Goal: Transaction & Acquisition: Purchase product/service

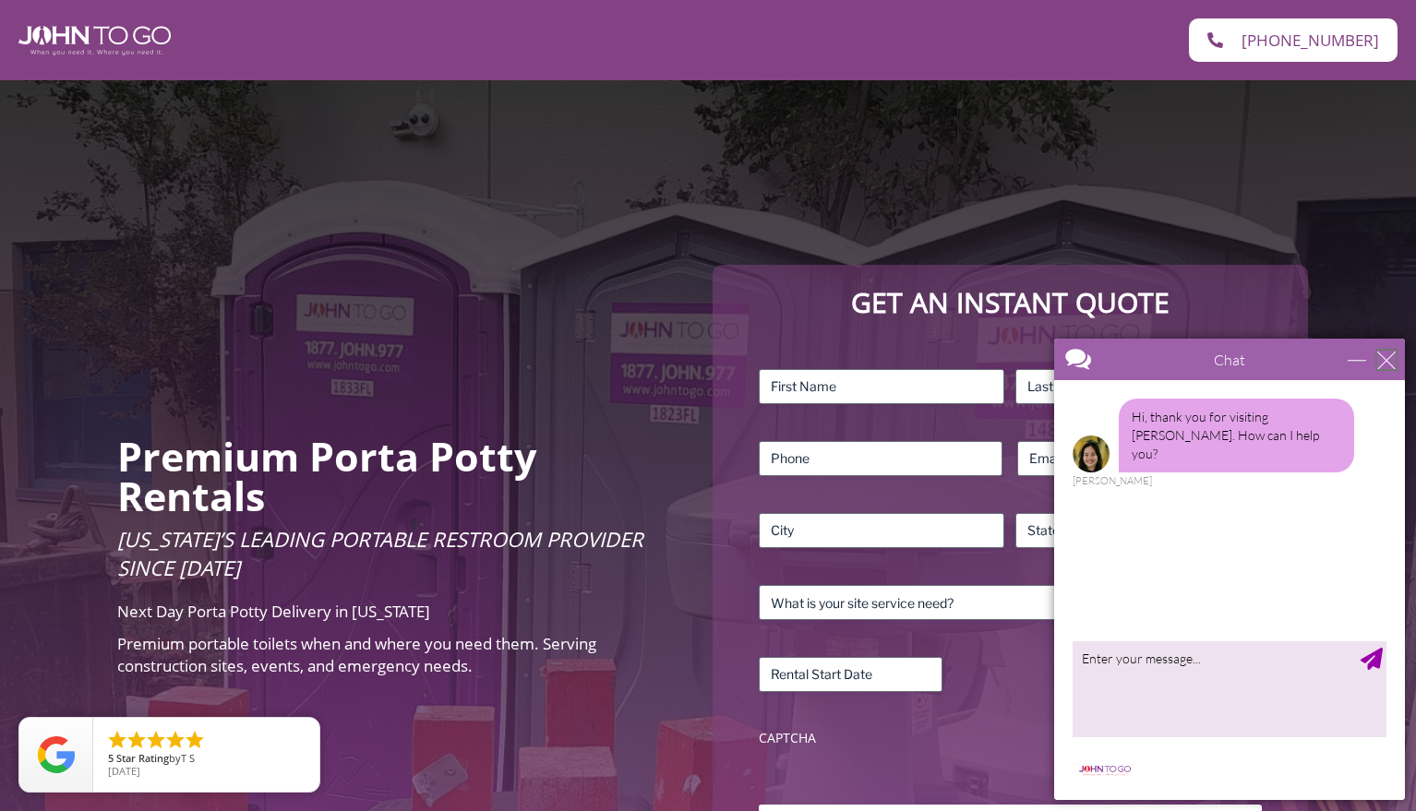
click at [1383, 362] on div "close" at bounding box center [1386, 360] width 18 height 18
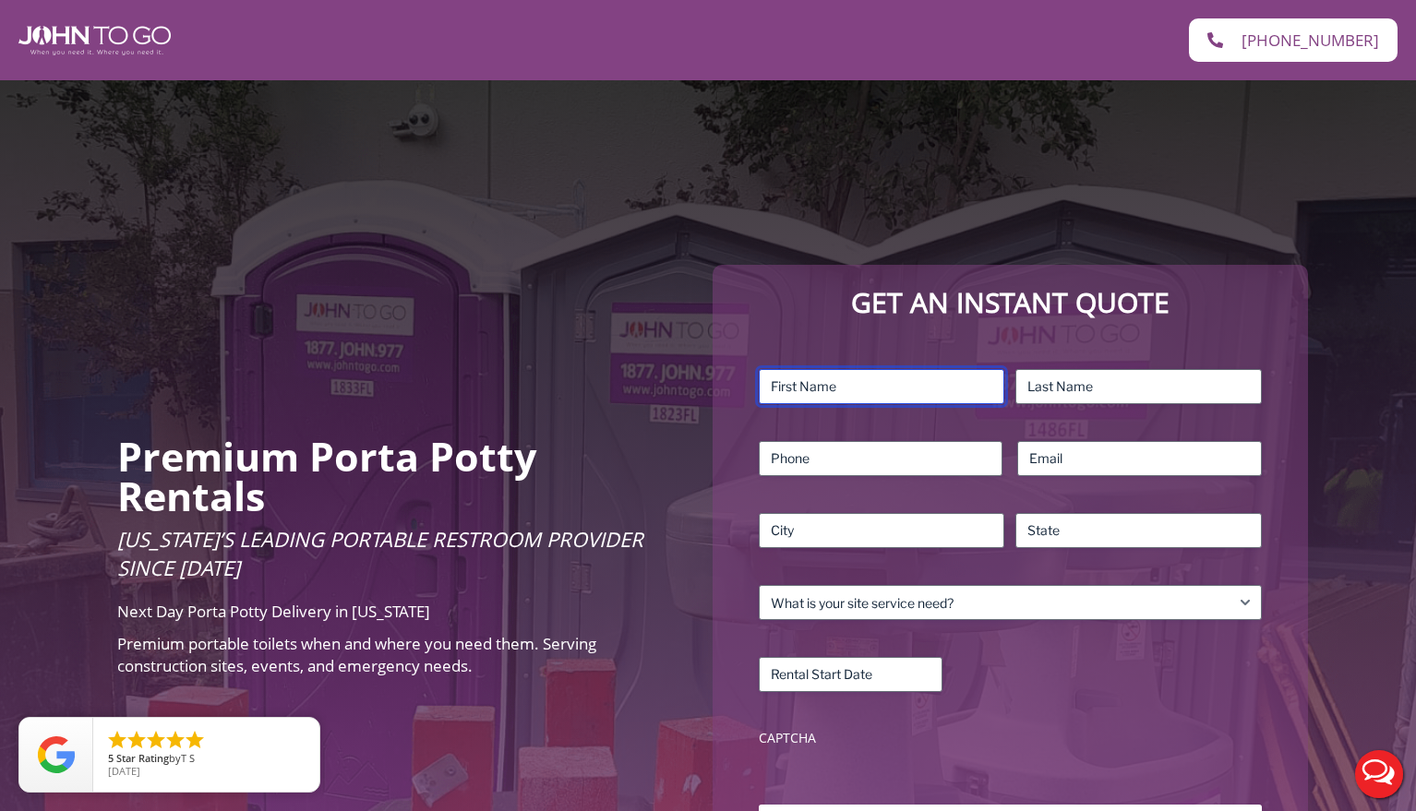
click at [873, 387] on input "First" at bounding box center [882, 386] width 246 height 35
type input "Becca"
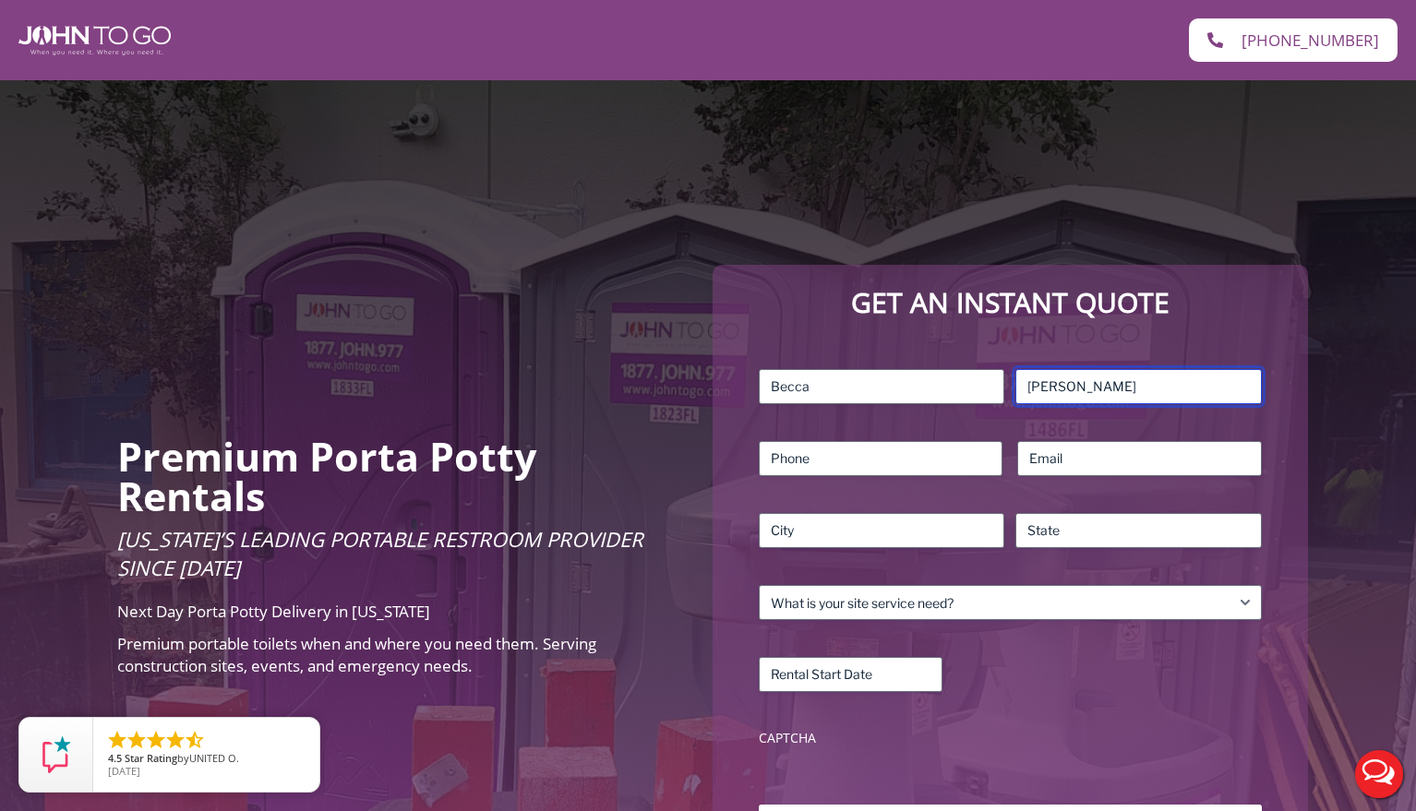
type input "Danner"
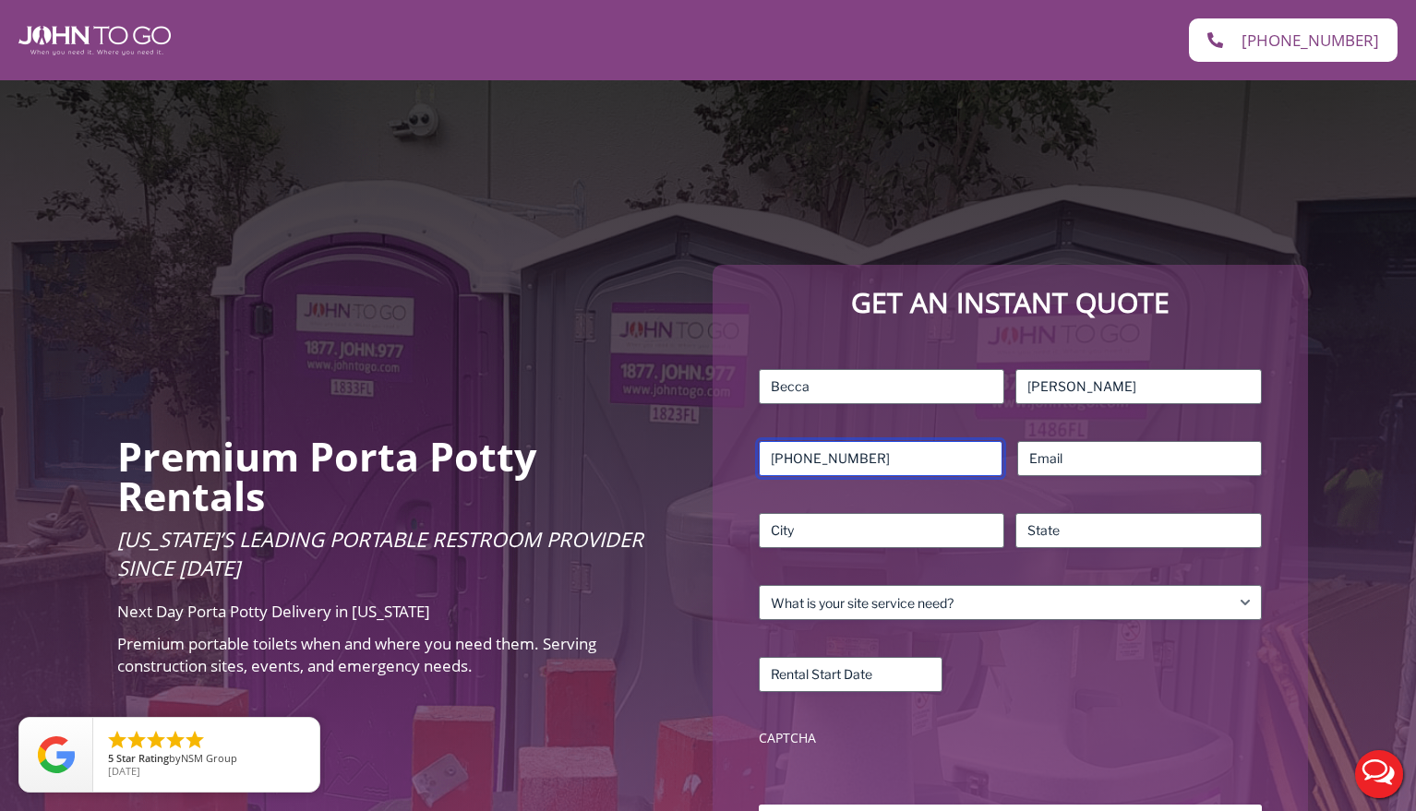
type input "239-591-4018"
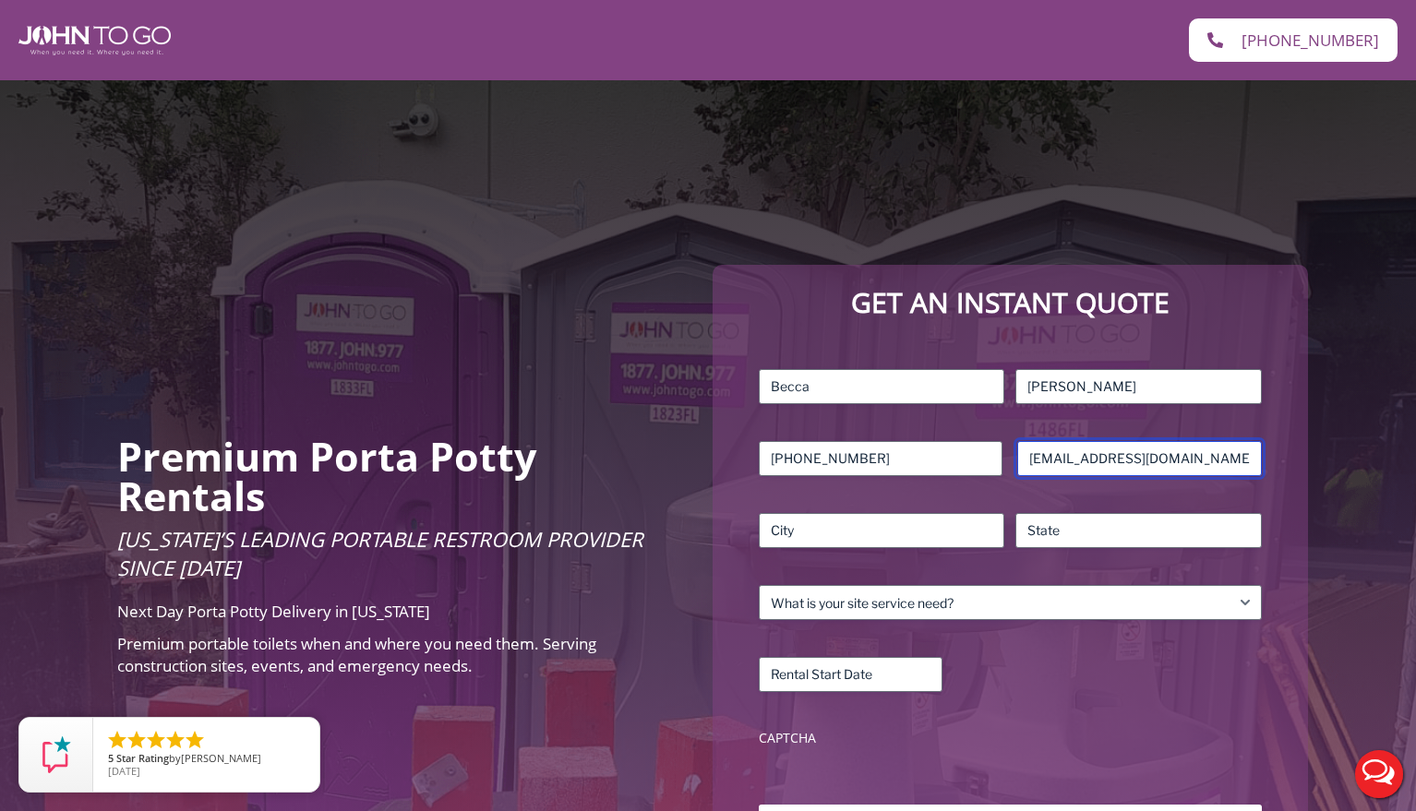
scroll to position [0, 5]
type input "becca@classicdiamondplumbing.com"
drag, startPoint x: 1246, startPoint y: 463, endPoint x: 1272, endPoint y: 469, distance: 26.4
click at [1272, 469] on div "Name (Required) Becca First Danner Last Phone (Required) 239-591-4018 Email (Re…" at bounding box center [1010, 562] width 558 height 441
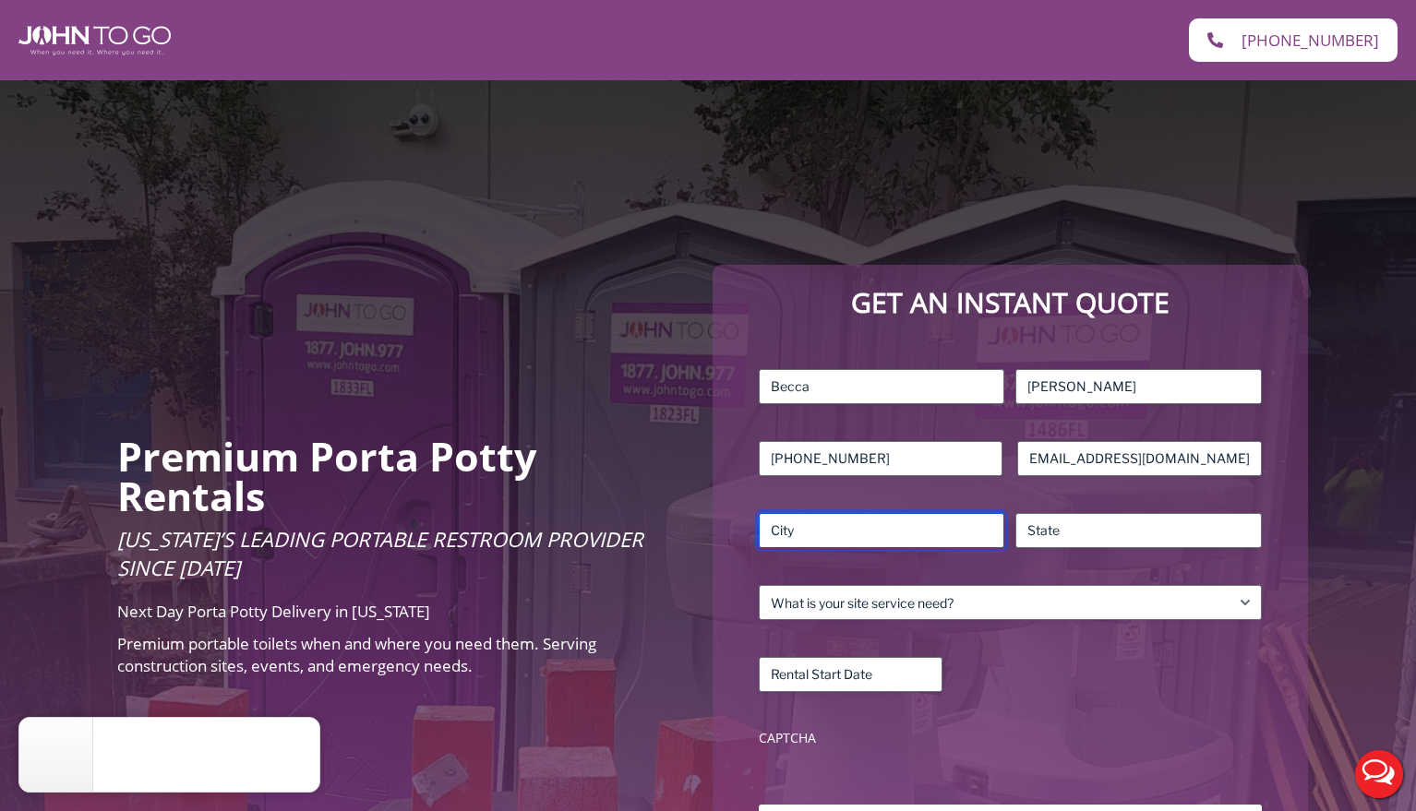
scroll to position [0, 0]
click at [850, 536] on input "City" at bounding box center [882, 530] width 246 height 35
type input "Naples"
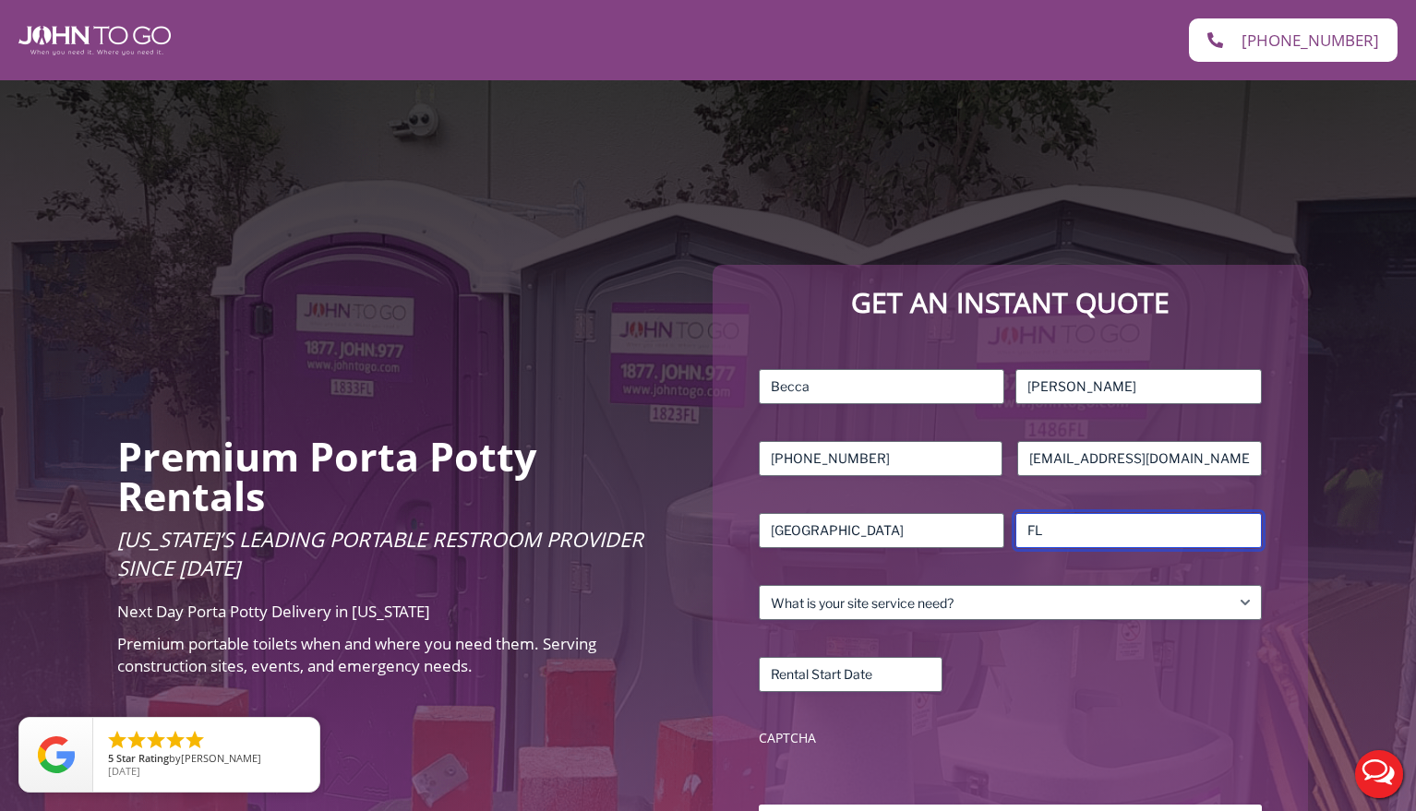
type input "FL"
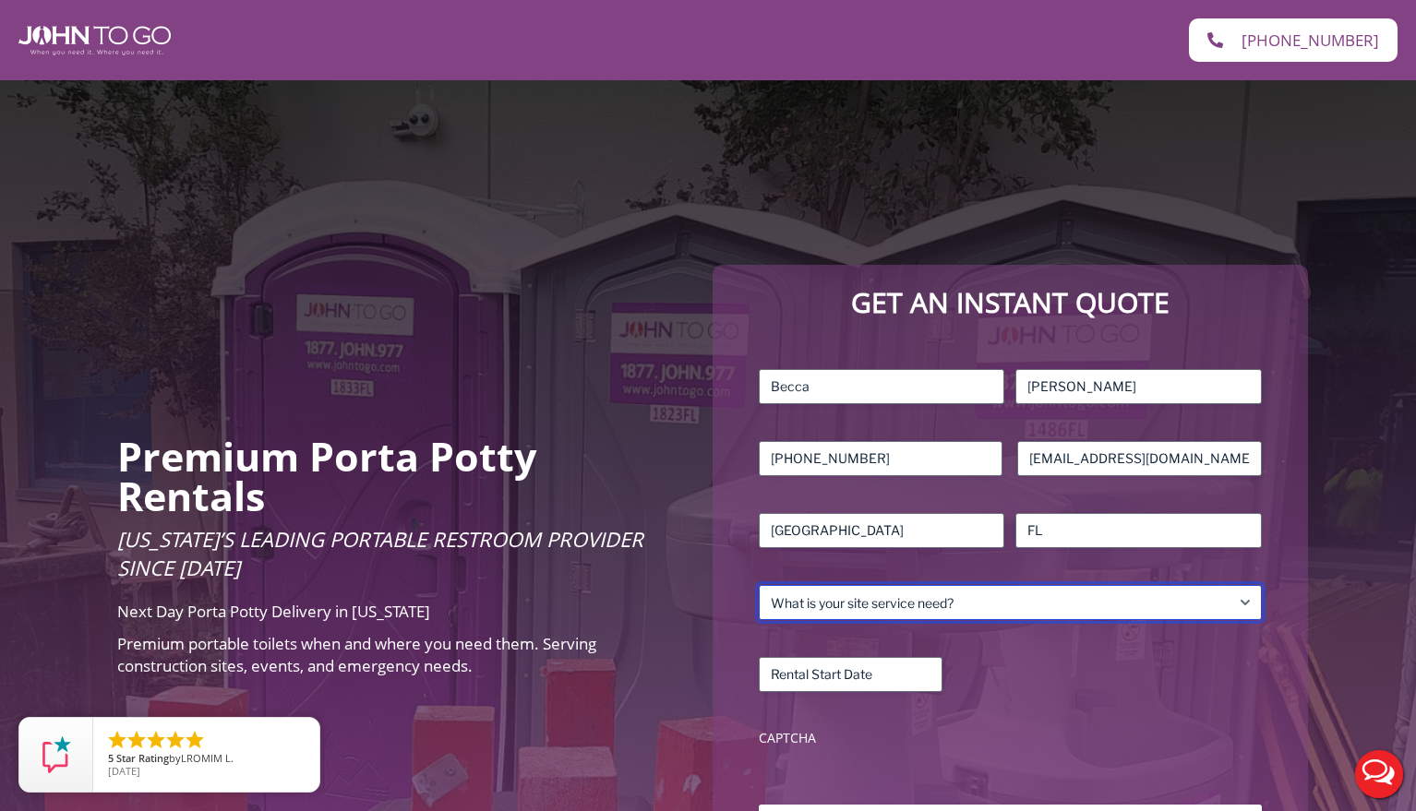
click at [1035, 610] on select "What is your site service need? Consumer Construction – Commercial Construction…" at bounding box center [1010, 602] width 503 height 35
select select "Residential"
click at [759, 585] on select "What is your site service need? Consumer Construction – Commercial Construction…" at bounding box center [1010, 602] width 503 height 35
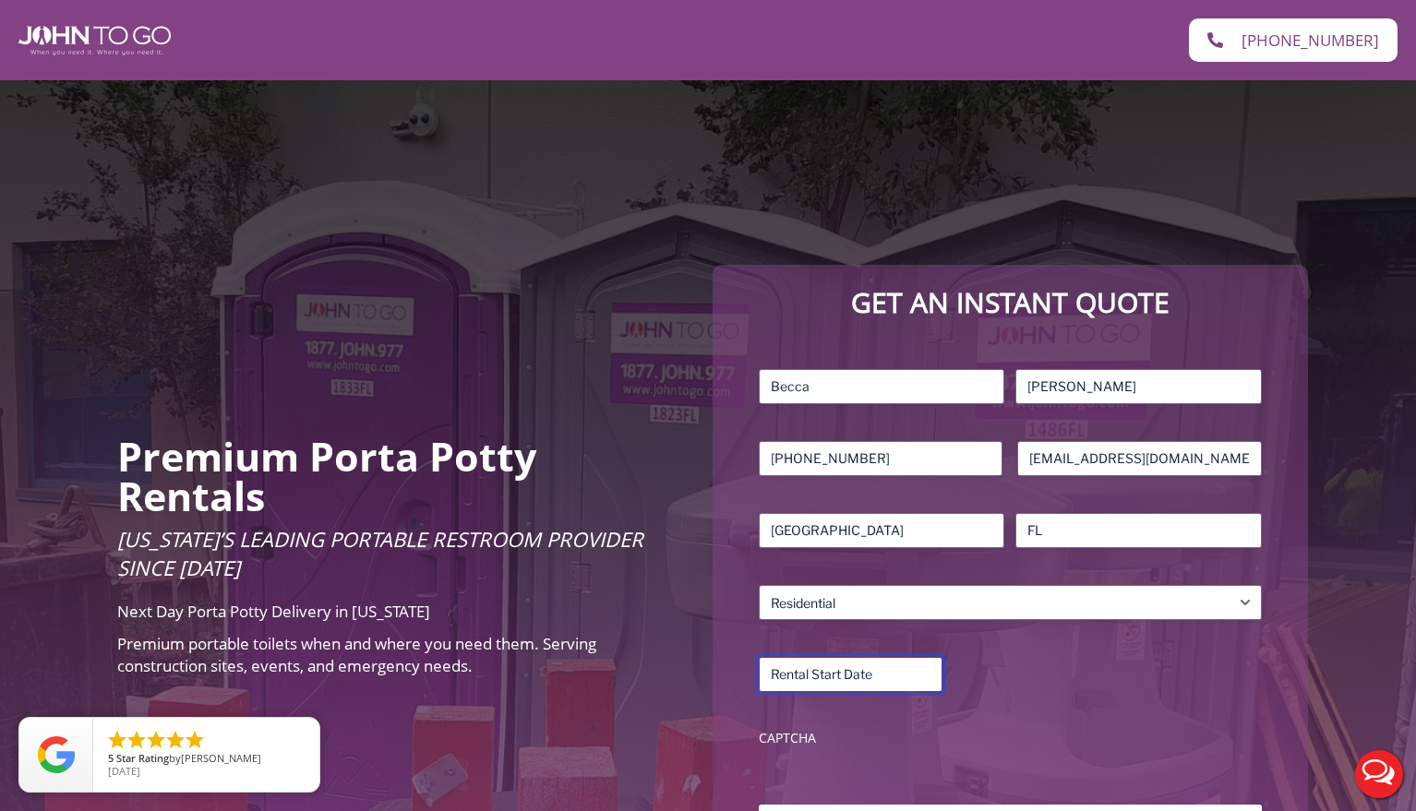
click at [896, 686] on input "Rental Start Date (Required)" at bounding box center [851, 674] width 184 height 35
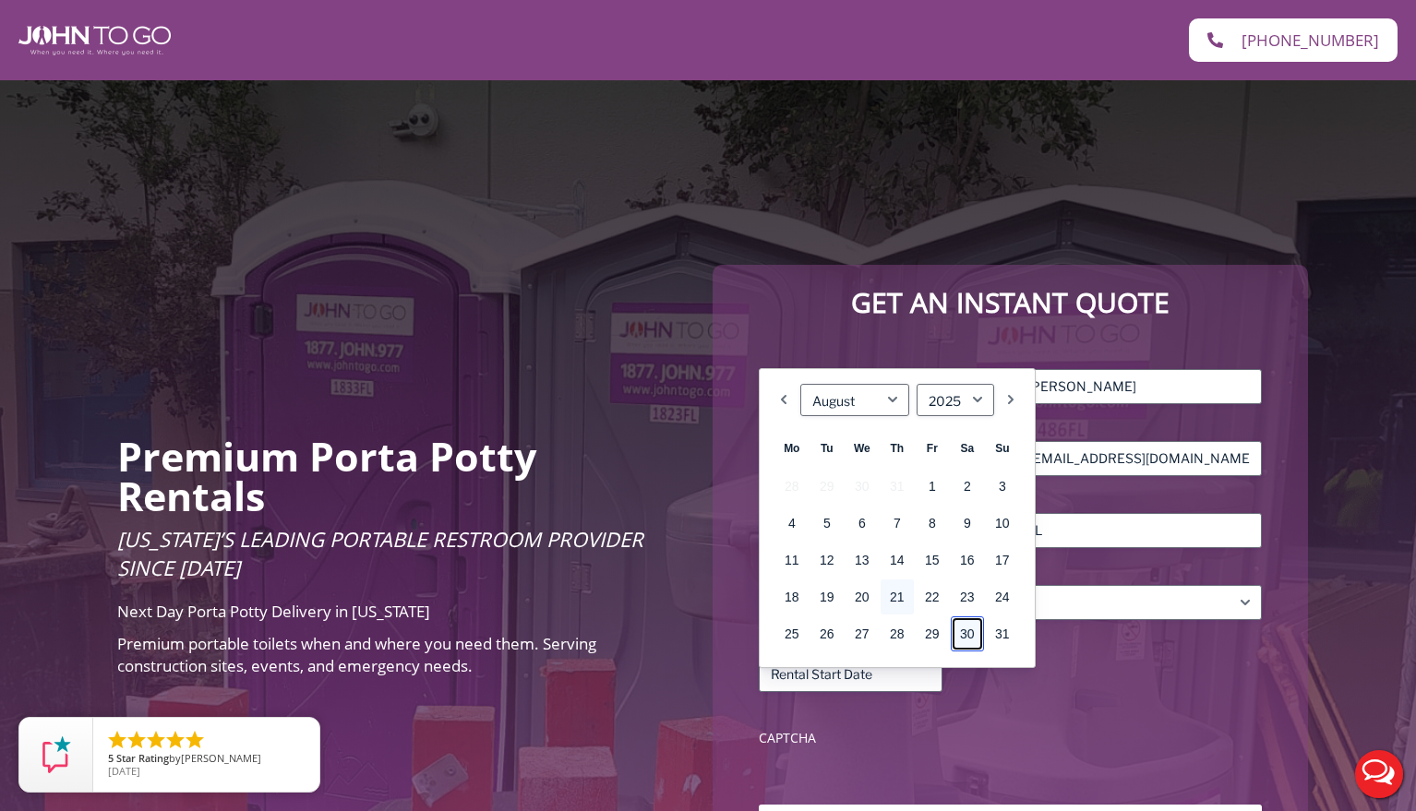
click at [970, 630] on link "30" at bounding box center [967, 634] width 33 height 35
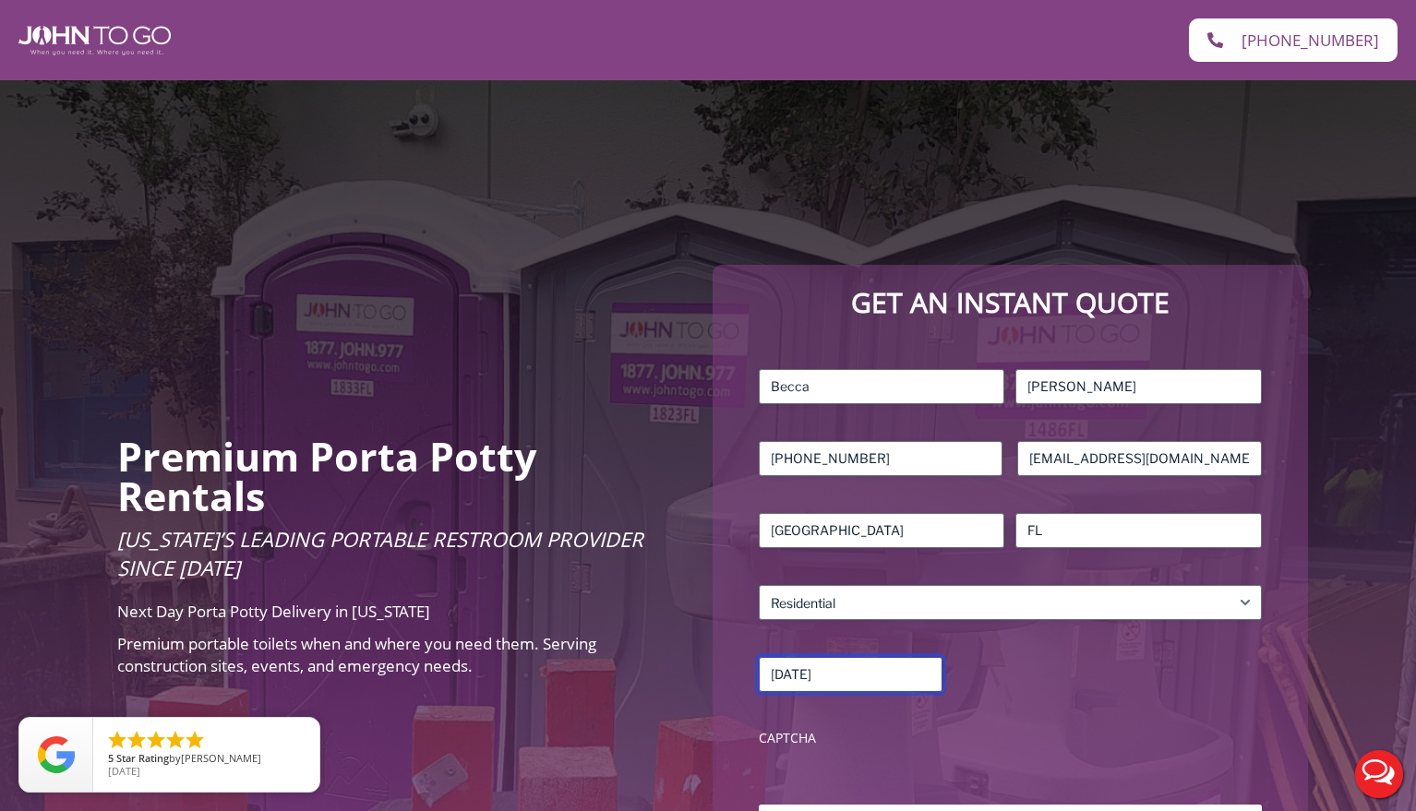
click at [866, 674] on input "08/30/2025" at bounding box center [851, 674] width 184 height 35
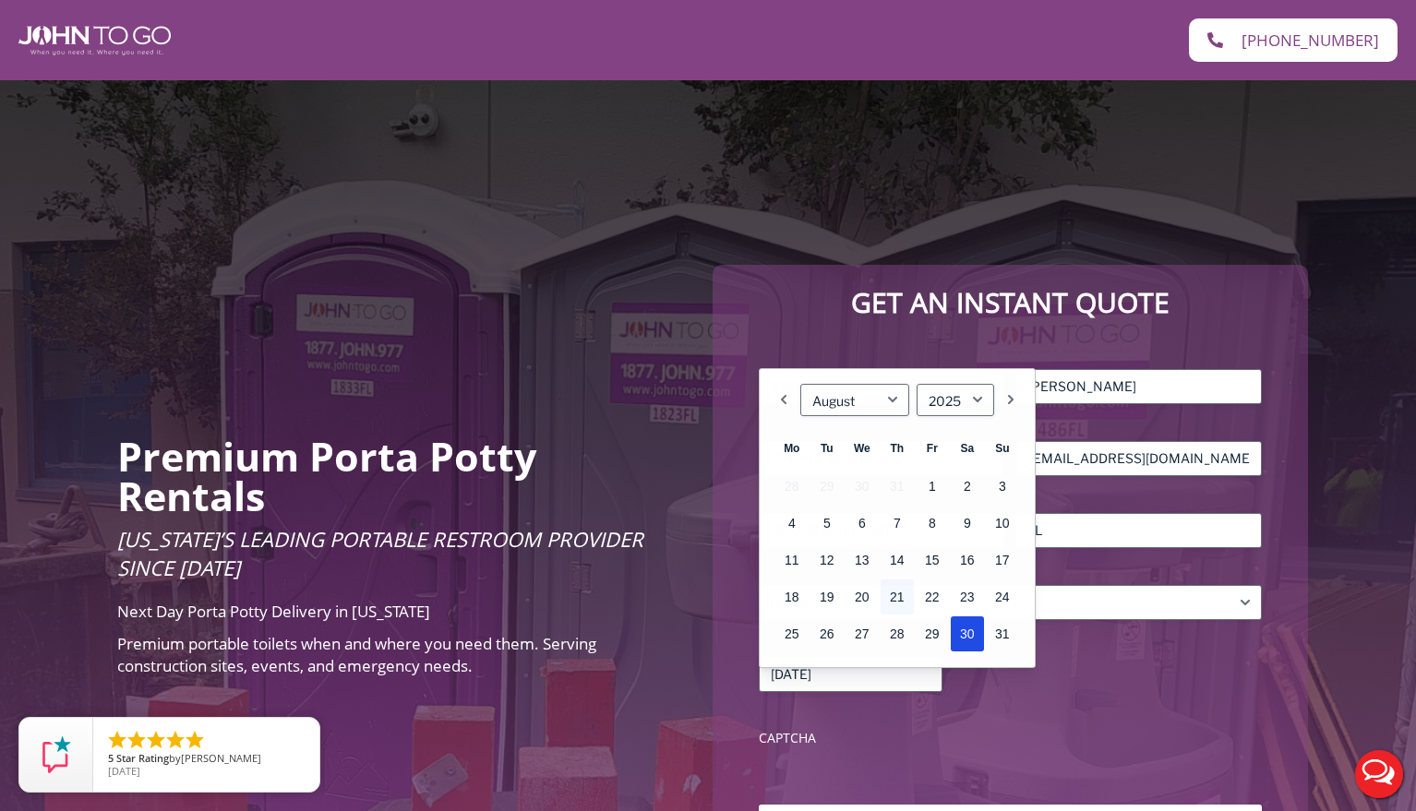
click at [966, 696] on div "Name (Required) Becca First Danner Last Phone (Required) 239-591-4018 Email (Re…" at bounding box center [1011, 562] width 522 height 404
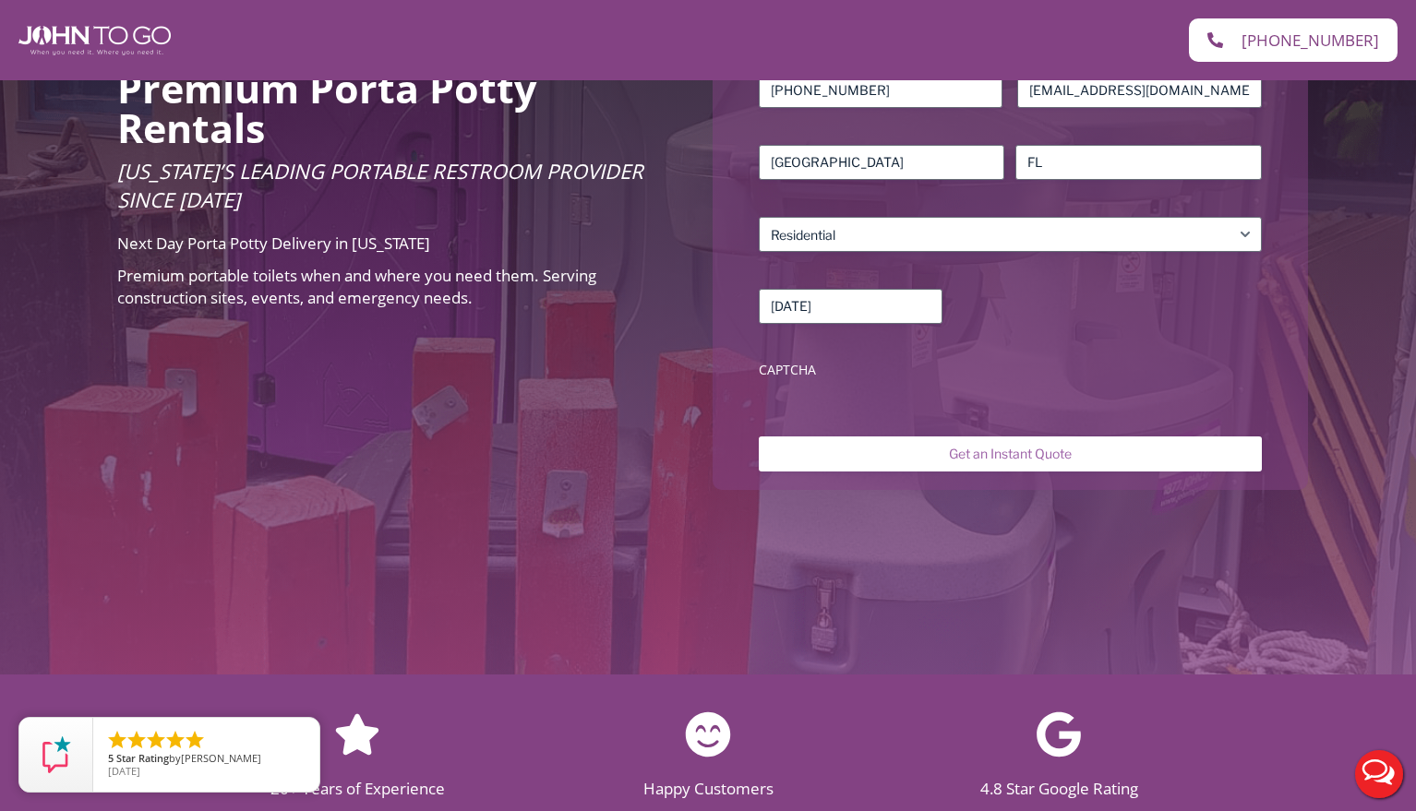
scroll to position [369, 0]
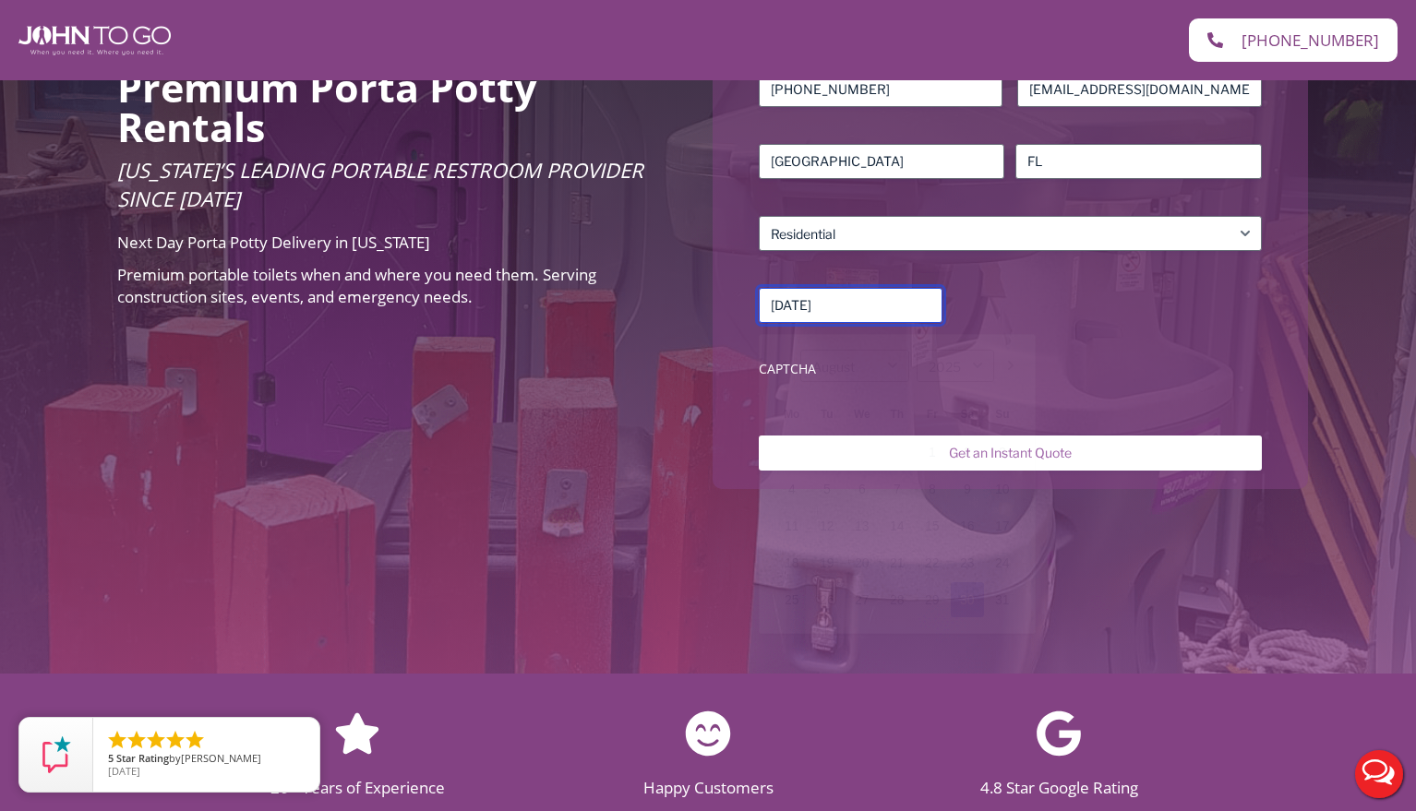
click at [880, 309] on input "08/30/2025" at bounding box center [851, 305] width 184 height 35
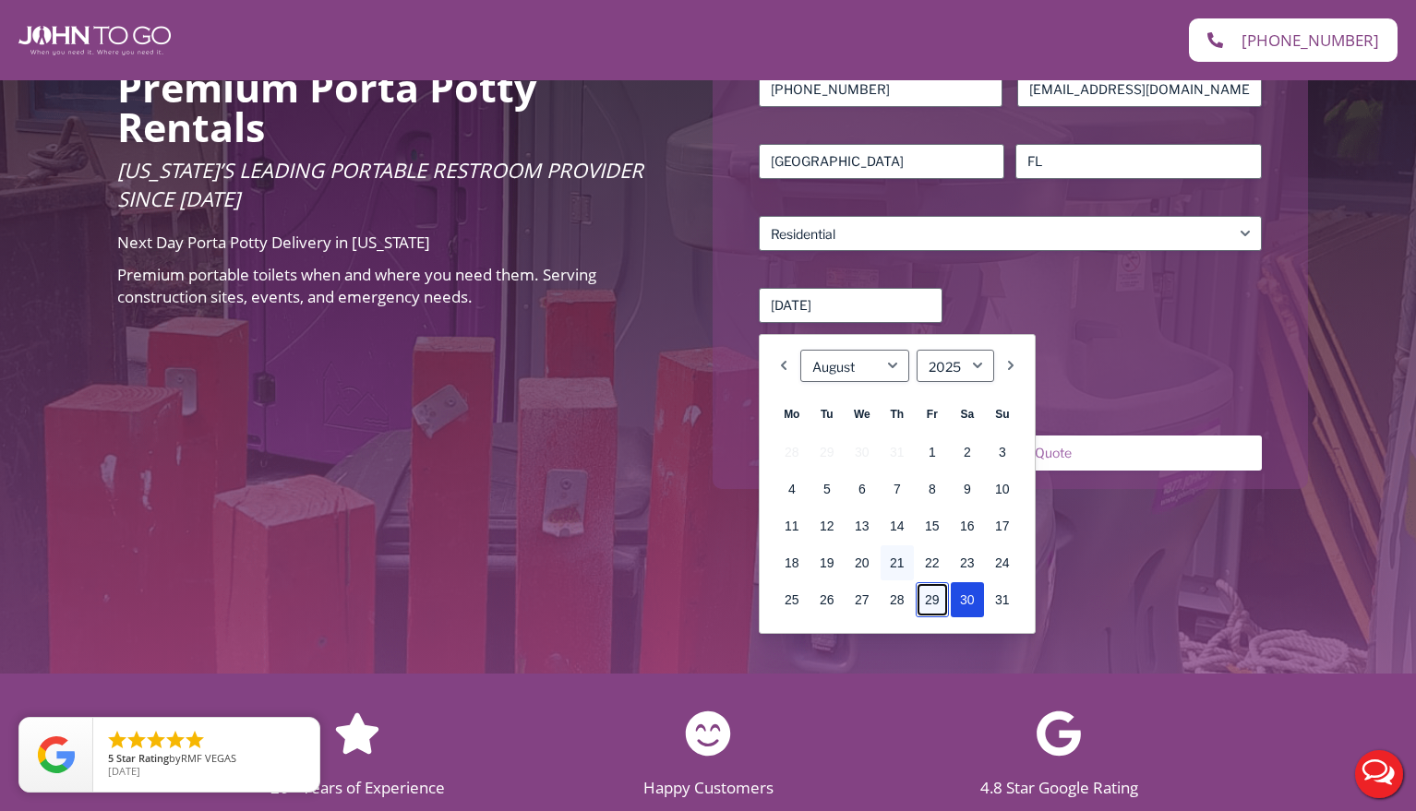
click at [933, 603] on link "29" at bounding box center [932, 599] width 33 height 35
type input "08/29/2025"
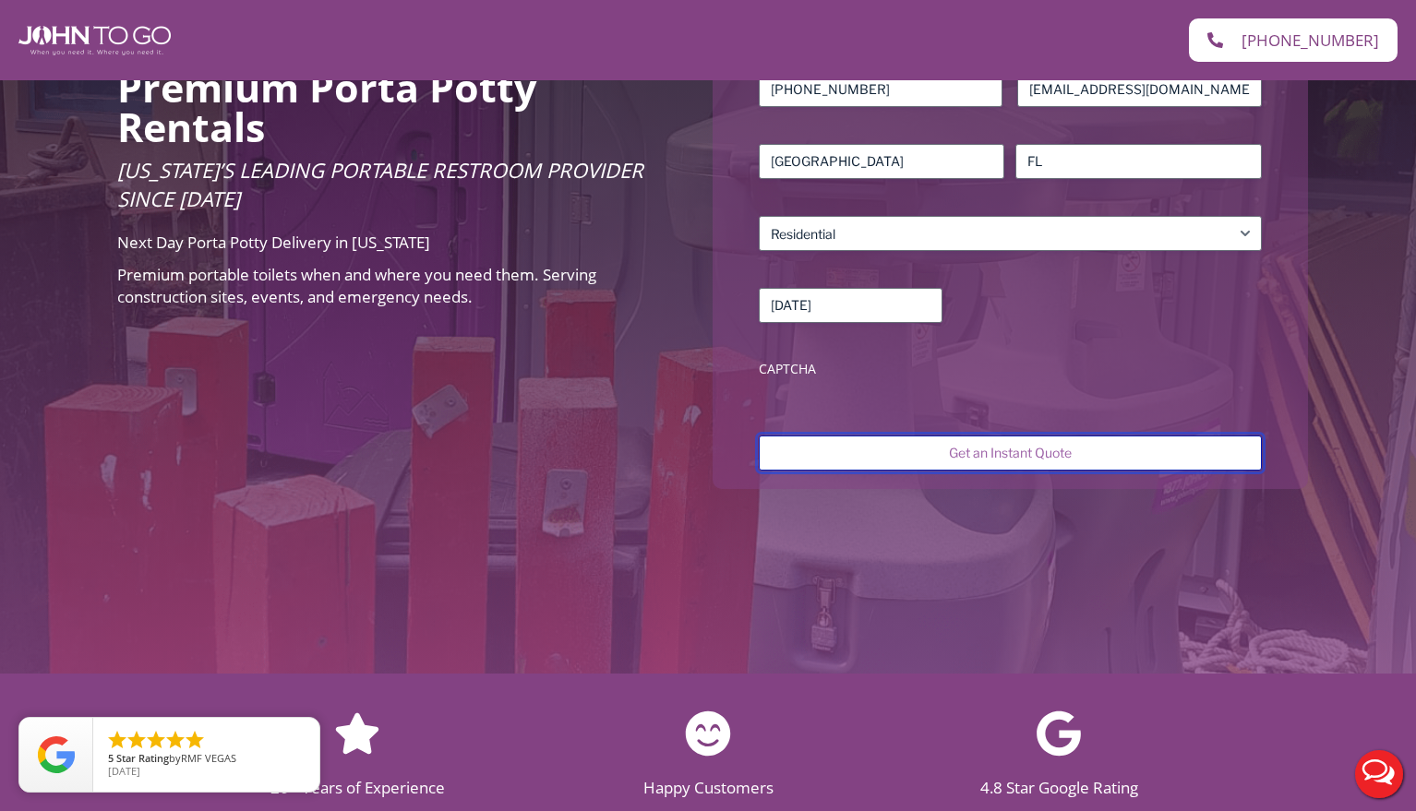
click at [939, 454] on input "Get an Instant Quote" at bounding box center [1010, 453] width 503 height 35
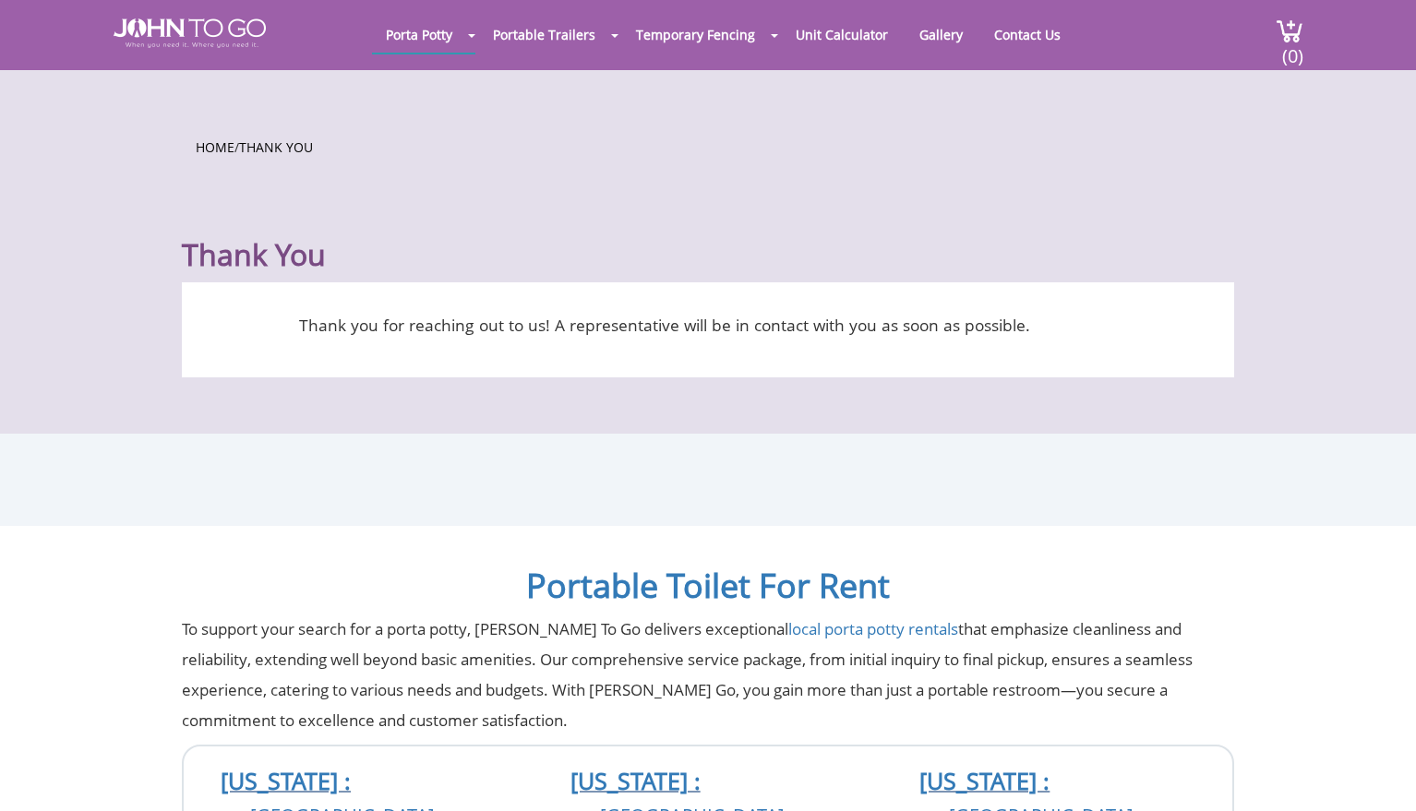
click at [805, 390] on main "Home / Thank You Thank You Thank you for reaching out to us! A representative w…" at bounding box center [708, 252] width 1416 height 365
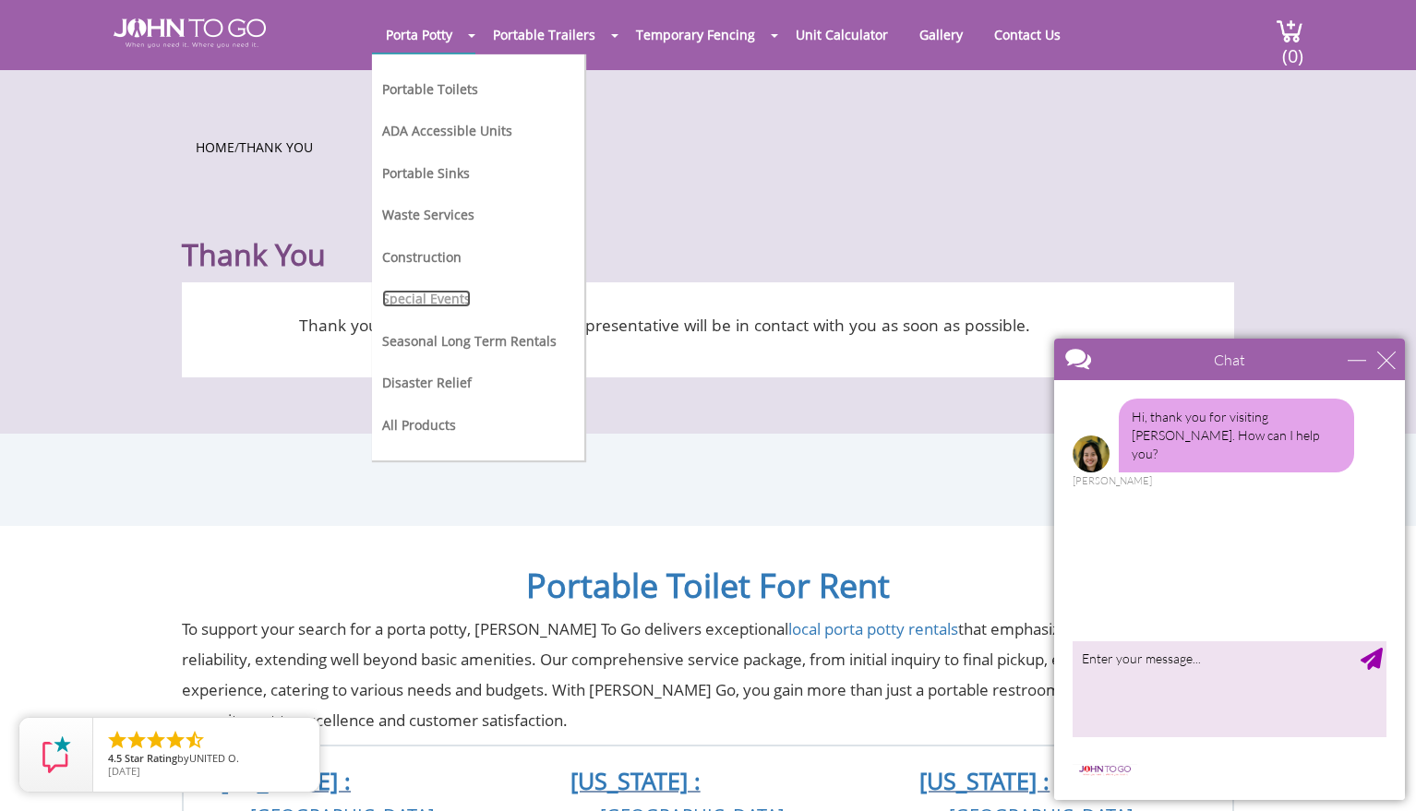
click at [445, 297] on link "Special Events" at bounding box center [426, 299] width 89 height 18
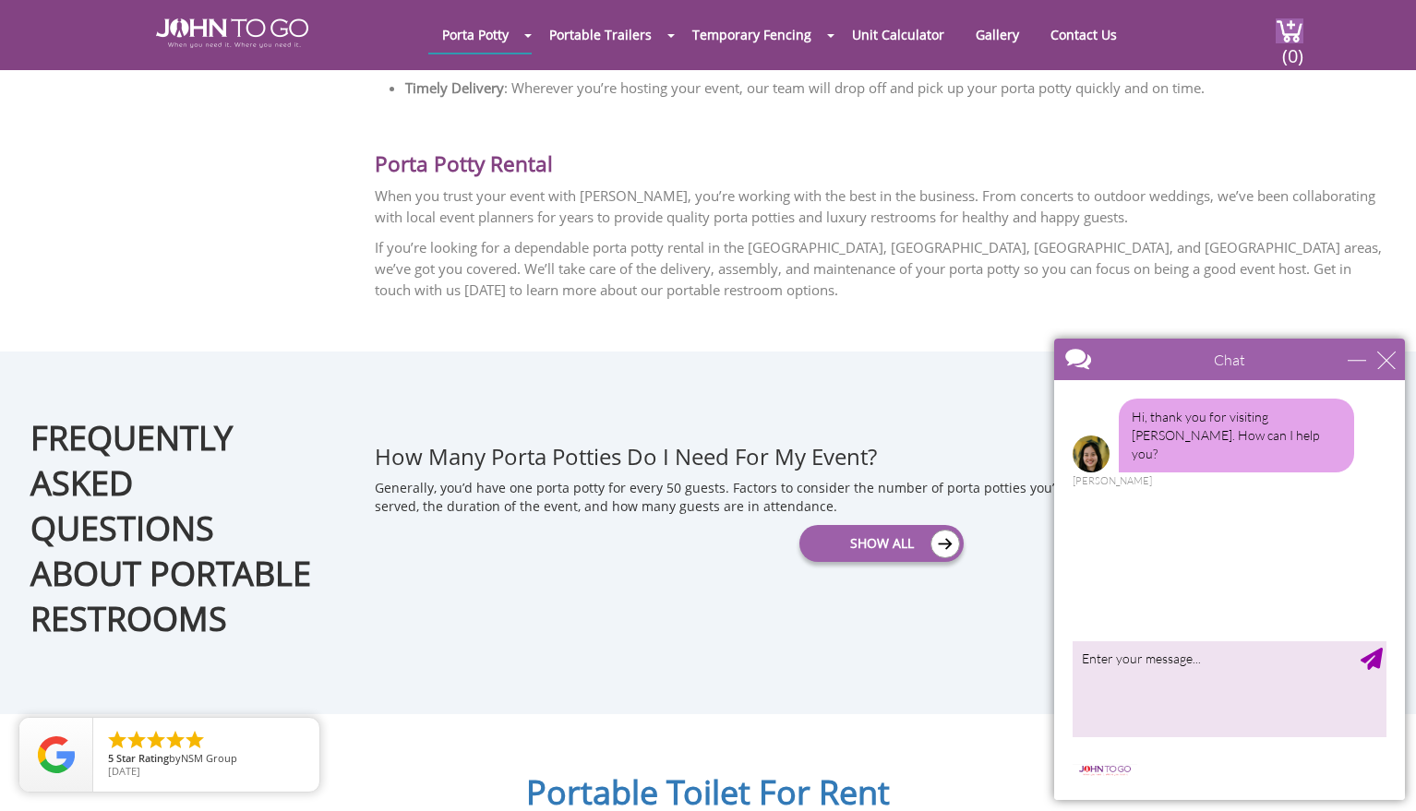
scroll to position [2215, 0]
click at [850, 539] on link "Show All" at bounding box center [881, 544] width 165 height 37
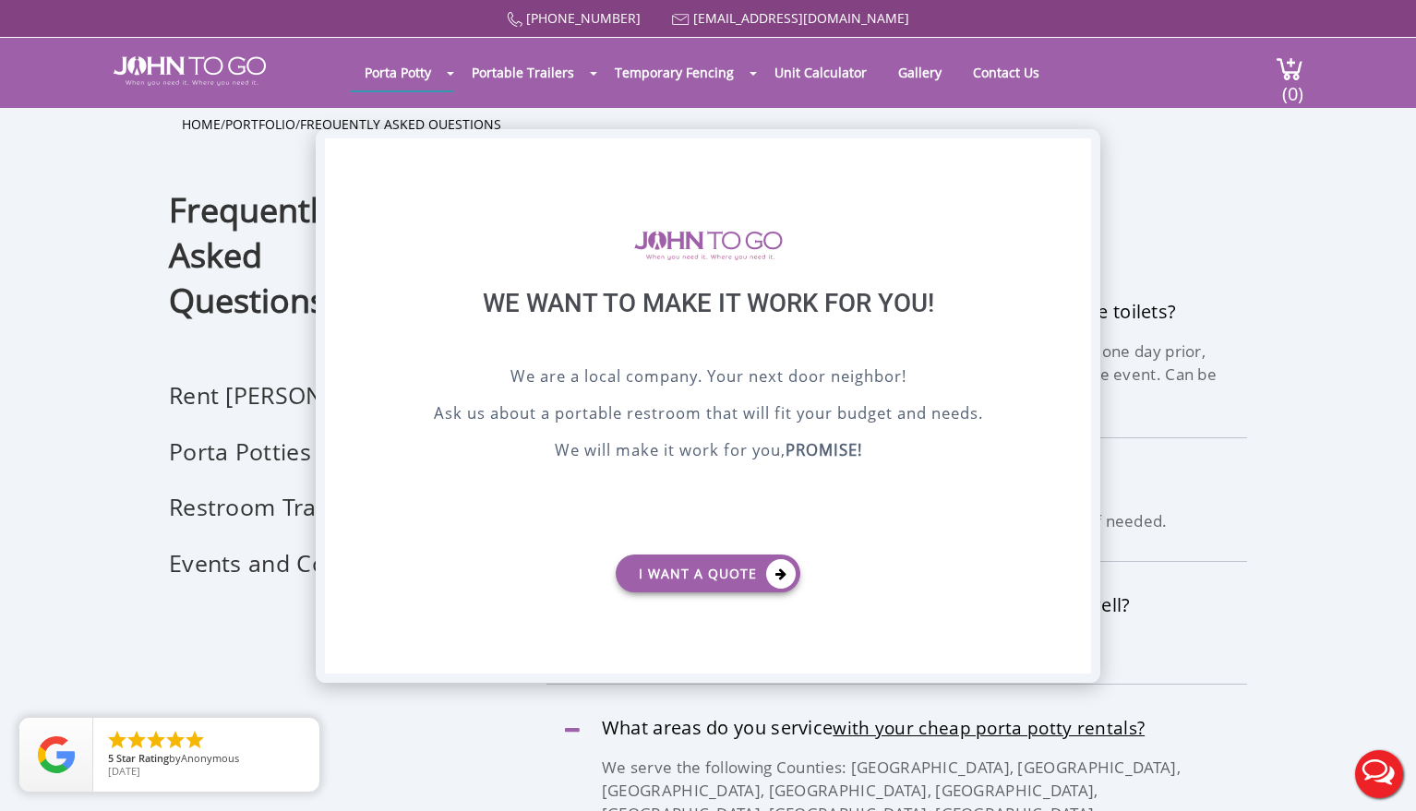
click at [1083, 152] on div "X" at bounding box center [1076, 153] width 29 height 31
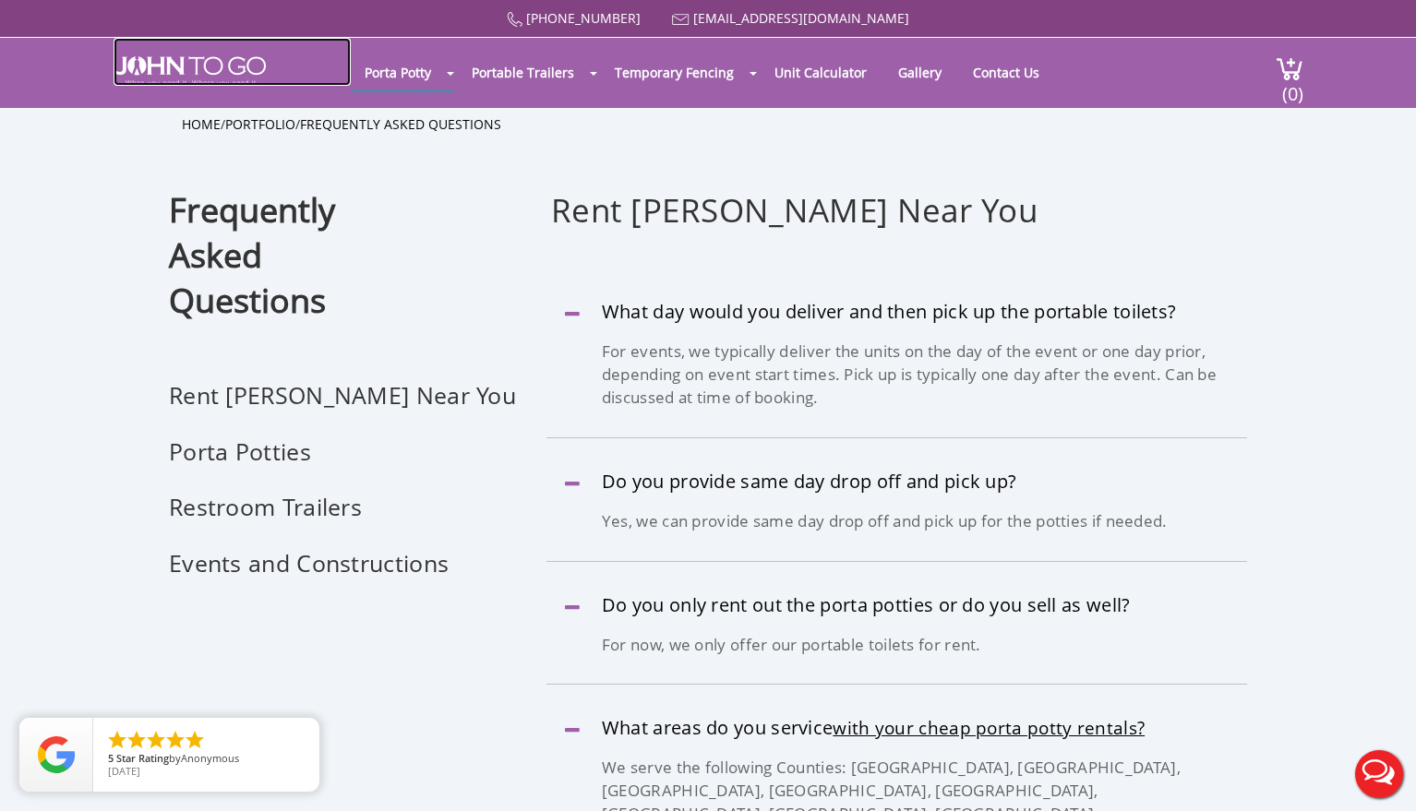
click at [180, 69] on img at bounding box center [190, 71] width 152 height 30
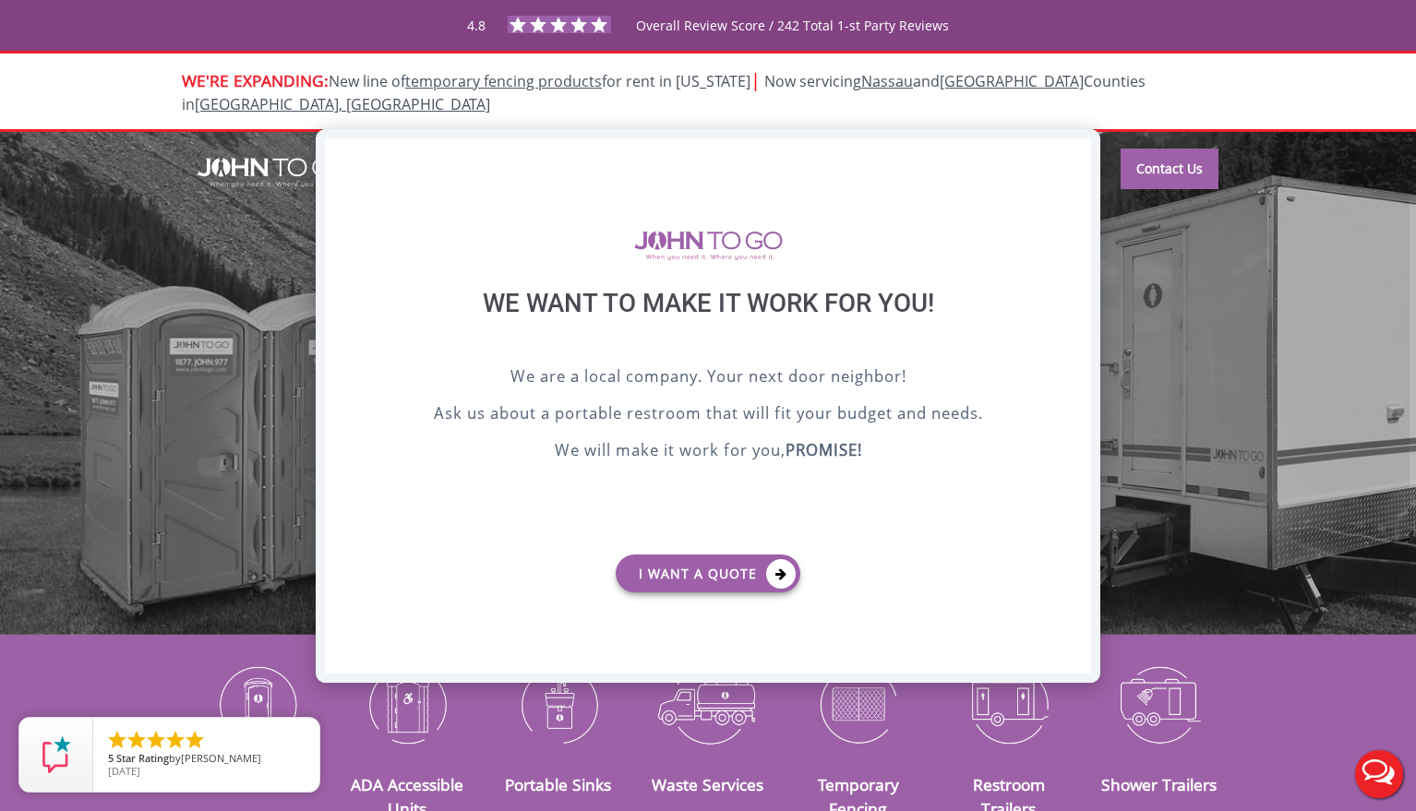
click at [1074, 154] on div "X" at bounding box center [1076, 153] width 29 height 31
